Goal: Task Accomplishment & Management: Use online tool/utility

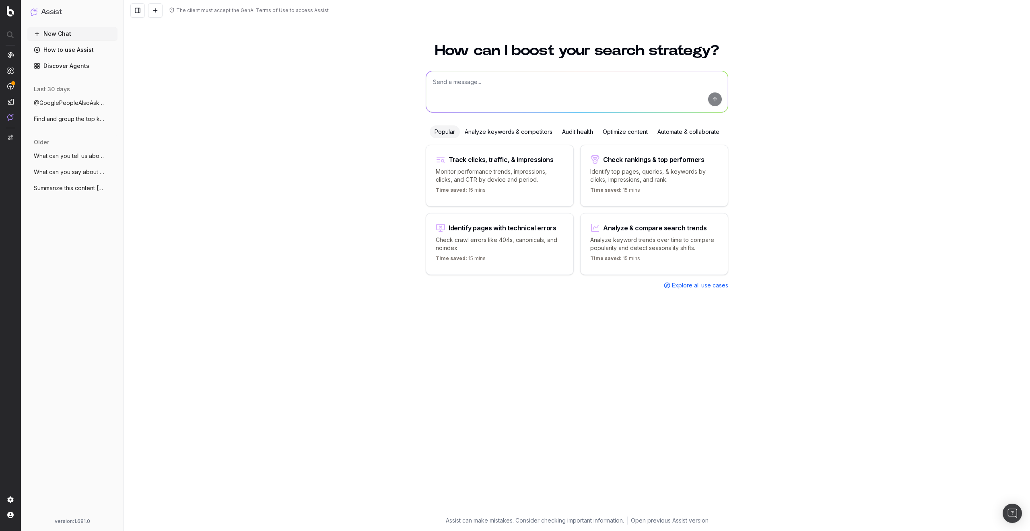
click at [95, 157] on span "What can you tell us about [PERSON_NAME]" at bounding box center [69, 156] width 71 height 8
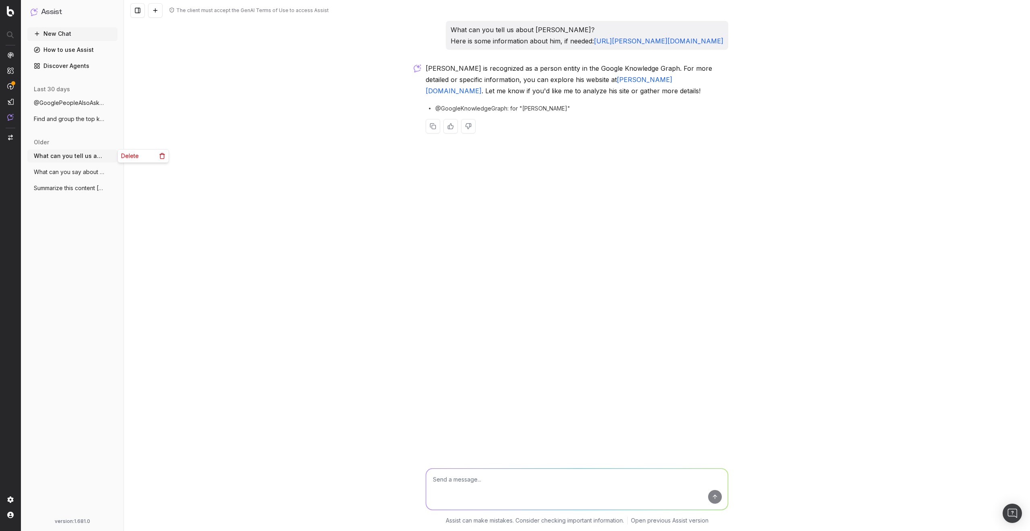
click at [112, 156] on icon "button" at bounding box center [112, 156] width 6 height 6
click at [134, 156] on span "Delete" at bounding box center [130, 156] width 18 height 8
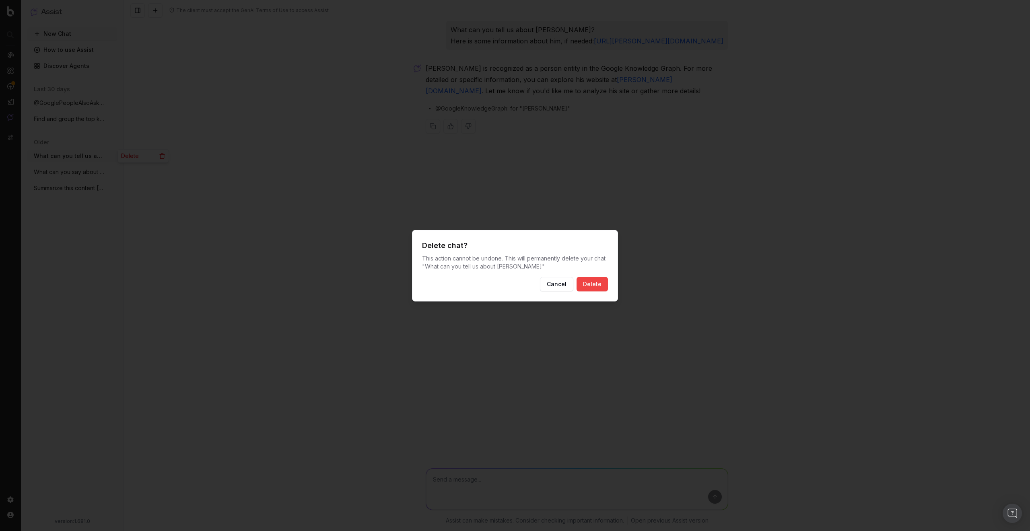
click at [552, 283] on button "Cancel" at bounding box center [556, 284] width 33 height 14
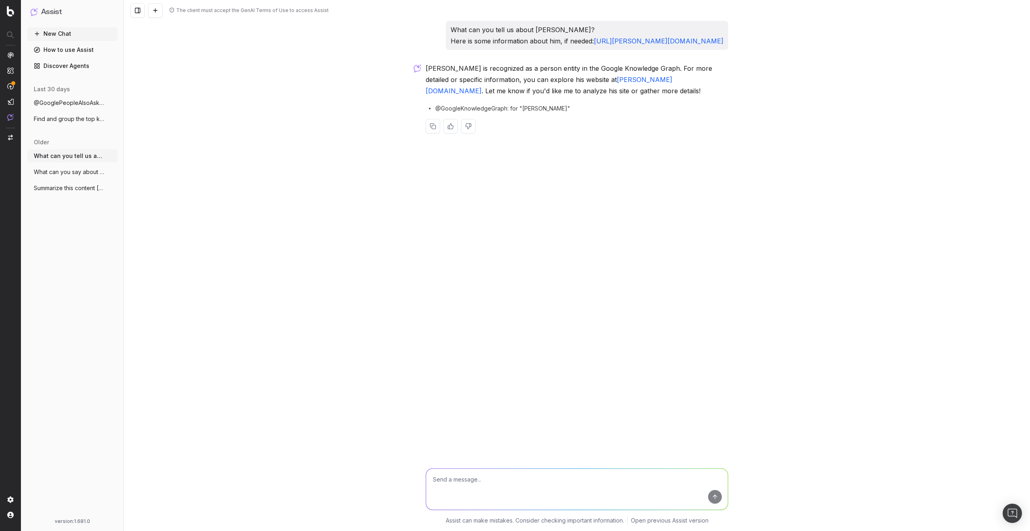
click at [261, 111] on div "The client must accept the GenAI Terms of Use to access Assist What can you tel…" at bounding box center [577, 265] width 906 height 531
